Goal: Use online tool/utility

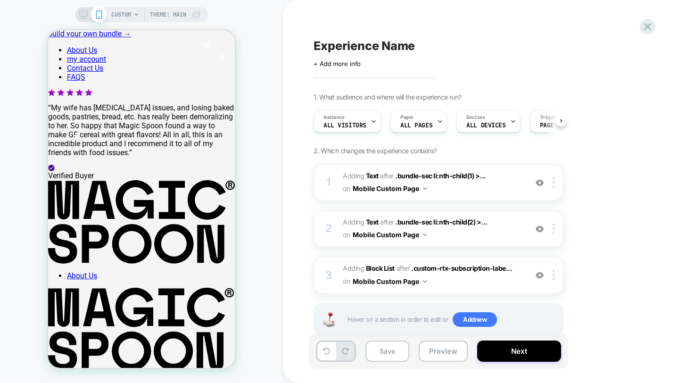
scroll to position [0, 0]
click at [650, 33] on div "Experience Name Click to edit experience details + Add more info 1. What audien…" at bounding box center [485, 191] width 353 height 364
click at [647, 24] on icon at bounding box center [647, 26] width 13 height 13
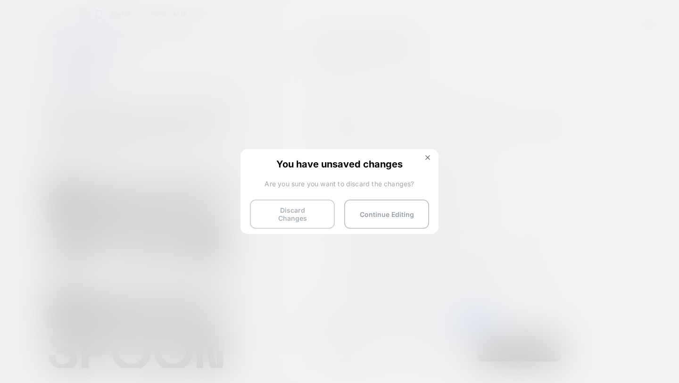
click at [310, 216] on button "Discard Changes" at bounding box center [292, 213] width 85 height 29
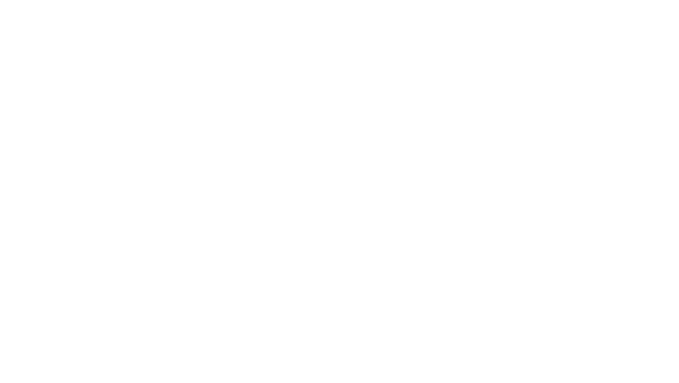
click at [306, 4] on html "Navigated to [DOMAIN_NAME] | No-code CRO for Shopify $25,000" at bounding box center [339, 2] width 679 height 4
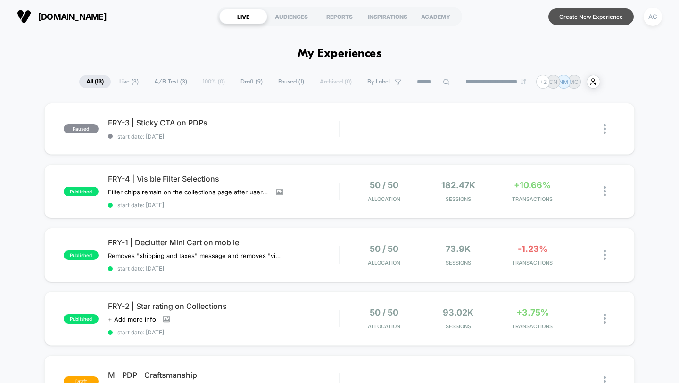
click at [567, 16] on button "Create New Experience" at bounding box center [590, 16] width 85 height 16
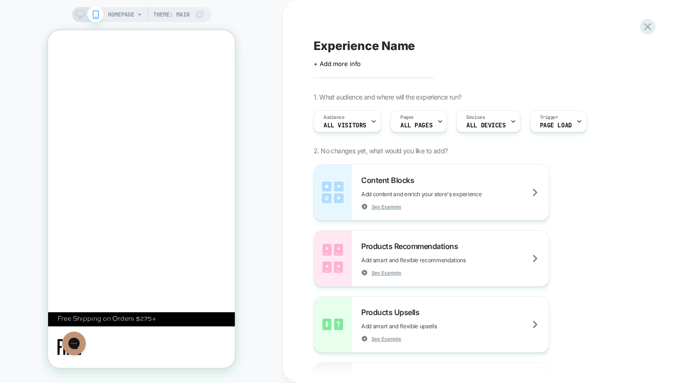
click at [127, 14] on span "HOMEPAGE" at bounding box center [121, 14] width 26 height 15
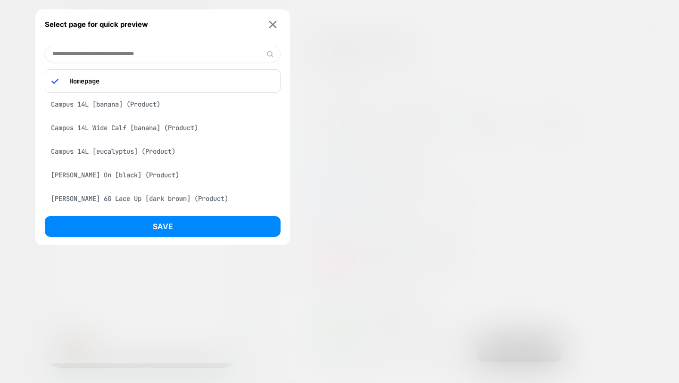
click at [150, 53] on input at bounding box center [163, 54] width 236 height 16
paste input "**********"
type input "**********"
click at [344, 103] on div at bounding box center [339, 191] width 679 height 383
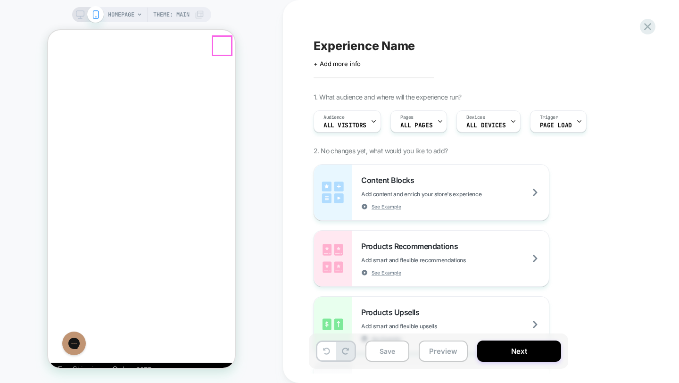
click at [60, 71] on icon "Close" at bounding box center [56, 75] width 8 height 9
